Goal: Information Seeking & Learning: Learn about a topic

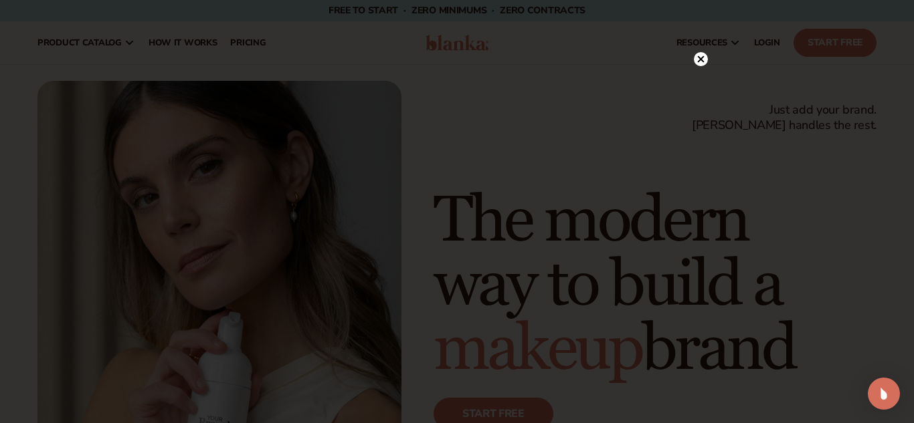
click at [702, 60] on icon at bounding box center [701, 59] width 7 height 7
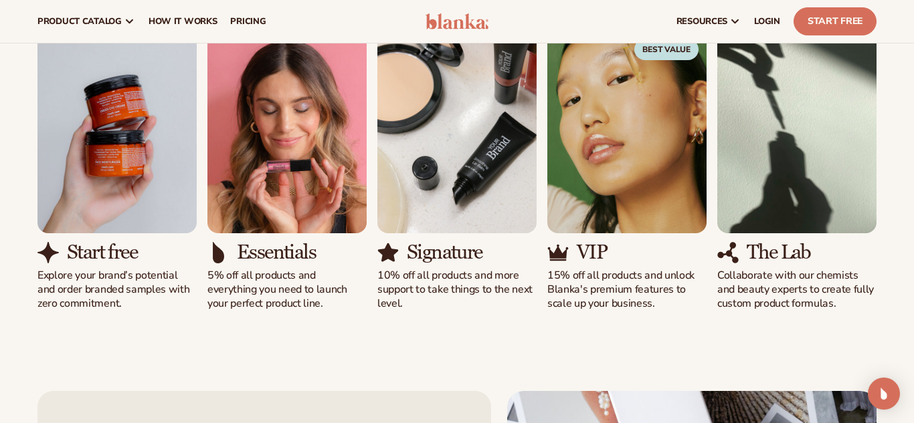
scroll to position [1256, 0]
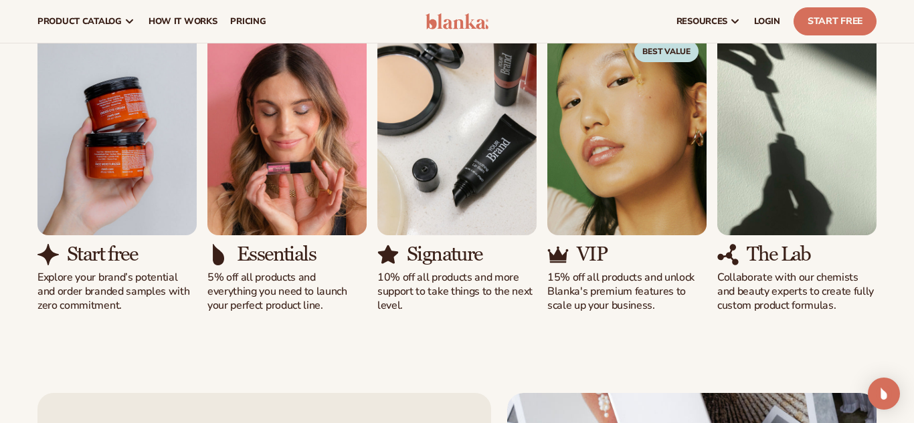
click at [464, 189] on img "3 / 5" at bounding box center [456, 134] width 159 height 203
click at [298, 146] on img "2 / 5" at bounding box center [286, 134] width 159 height 203
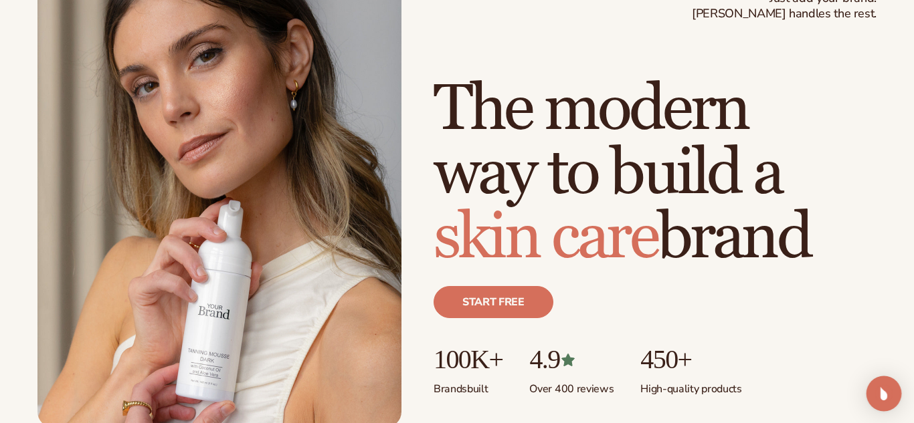
scroll to position [0, 0]
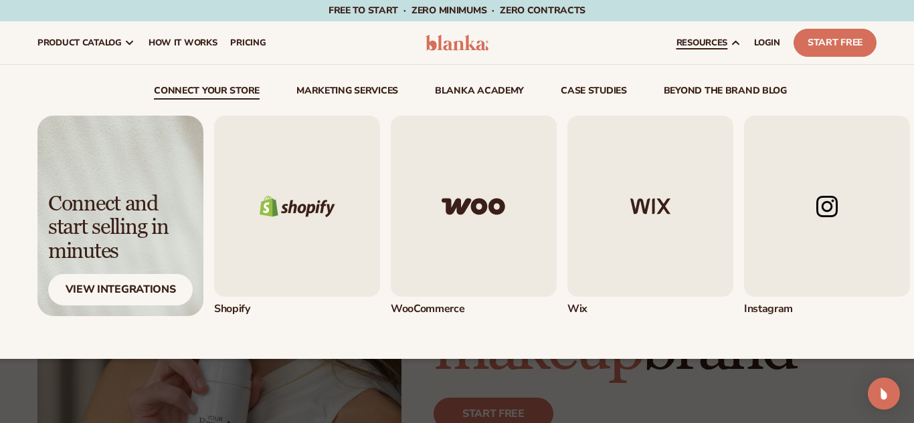
click at [644, 217] on img "3 / 5" at bounding box center [650, 206] width 166 height 181
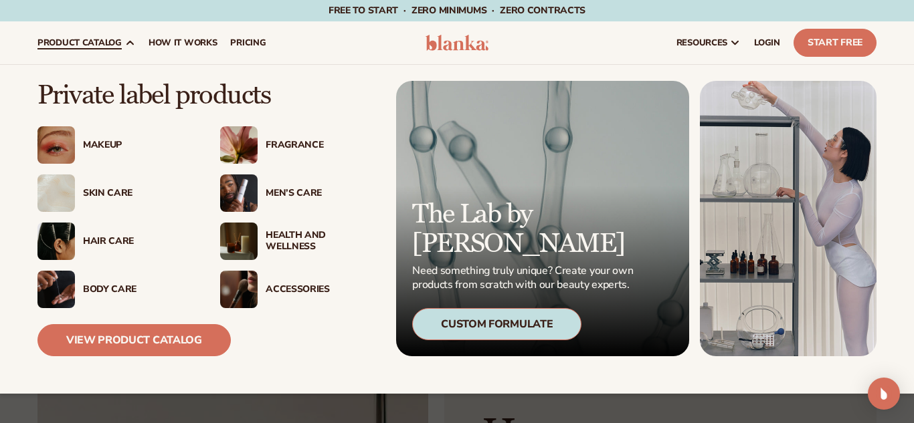
click at [104, 156] on div "Makeup" at bounding box center [115, 144] width 156 height 37
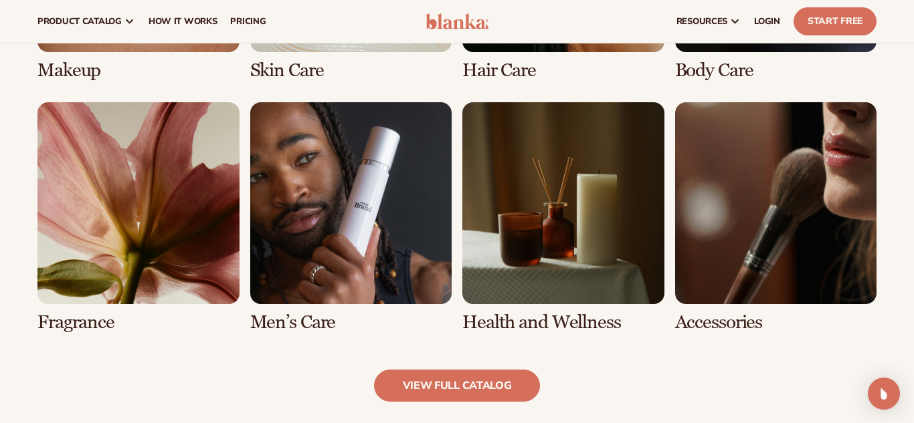
scroll to position [1145, 0]
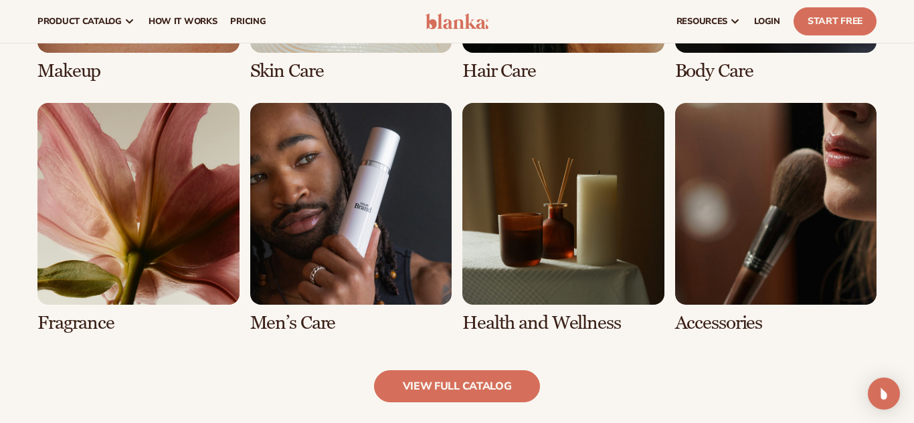
click at [388, 255] on link "6 / 8" at bounding box center [351, 218] width 202 height 230
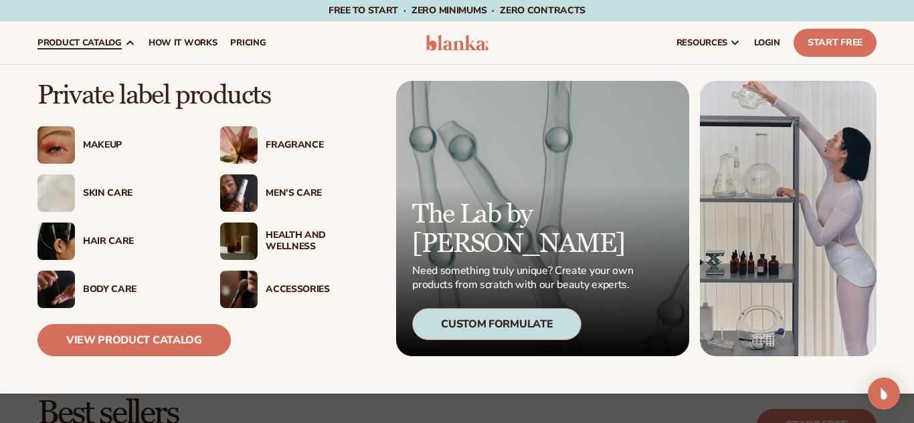
click at [84, 233] on div "Hair Care" at bounding box center [115, 241] width 156 height 37
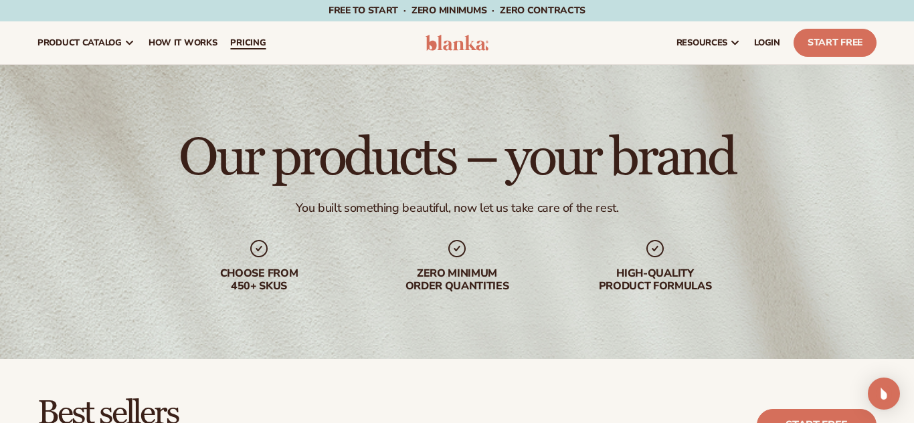
click at [243, 48] on span "pricing" at bounding box center [247, 42] width 35 height 11
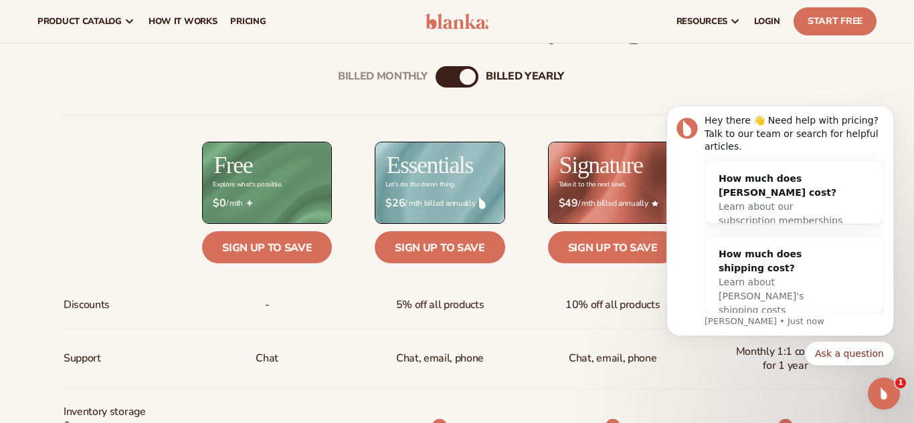
click at [801, 201] on span "Learn about our subscription memberships" at bounding box center [780, 213] width 124 height 25
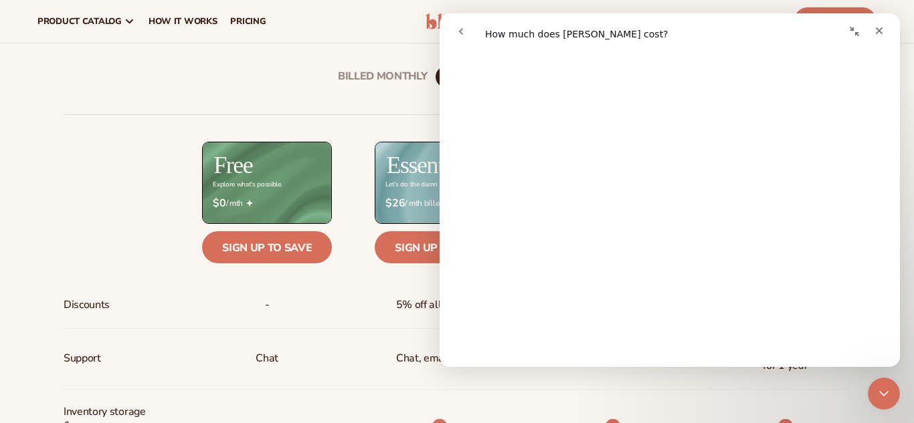
scroll to position [846, 0]
click at [643, 318] on span "😞" at bounding box center [635, 335] width 26 height 35
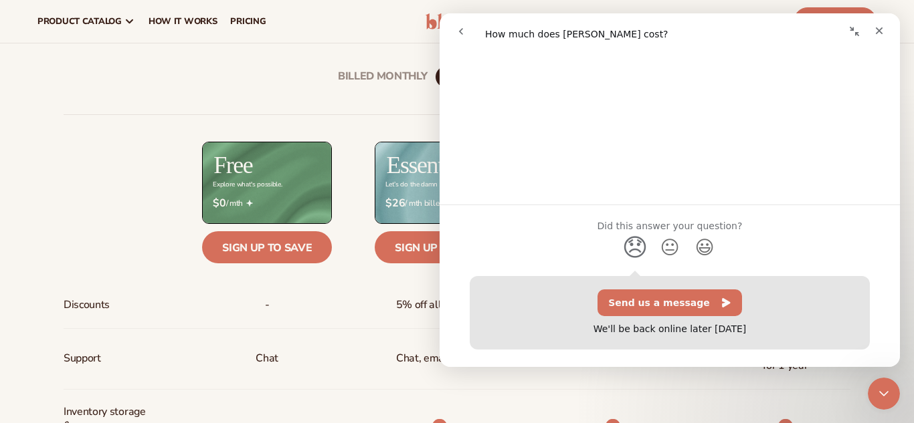
scroll to position [939, 0]
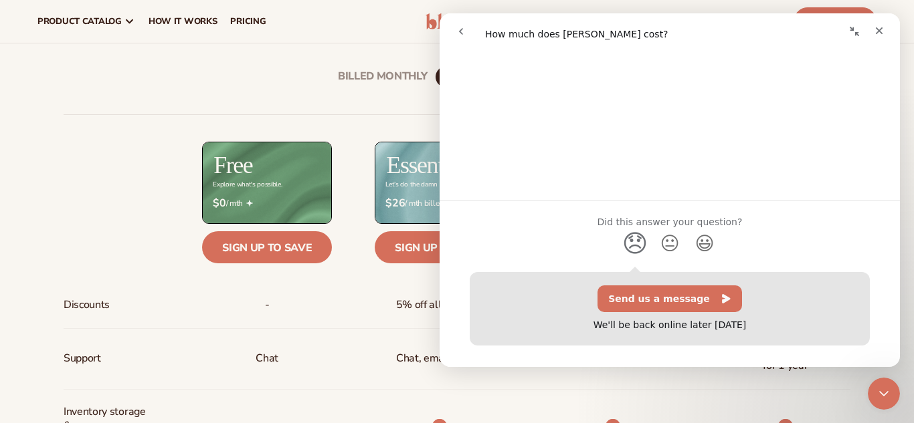
click at [81, 213] on div at bounding box center [112, 204] width 96 height 34
click at [880, 33] on icon "Close" at bounding box center [879, 30] width 7 height 7
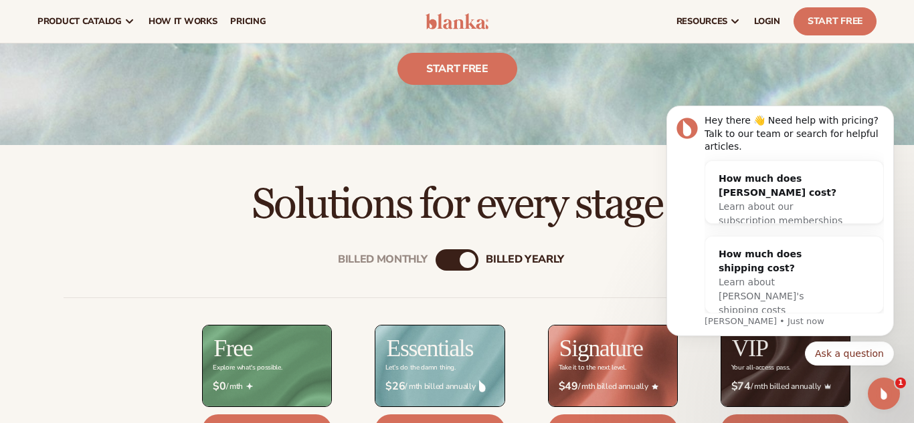
scroll to position [0, 0]
